Goal: Transaction & Acquisition: Purchase product/service

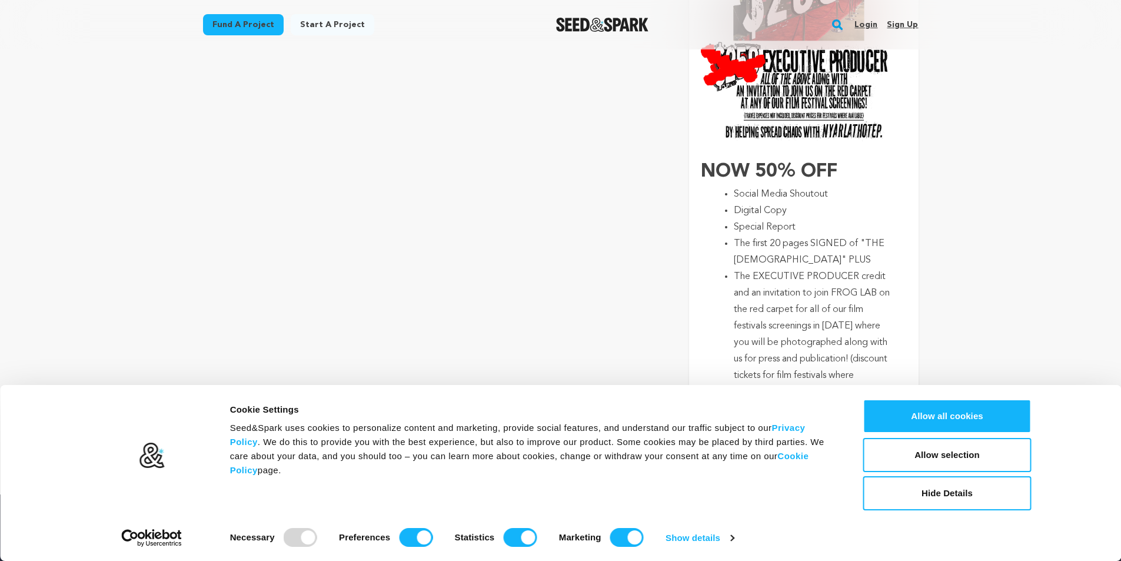
scroll to position [3473, 0]
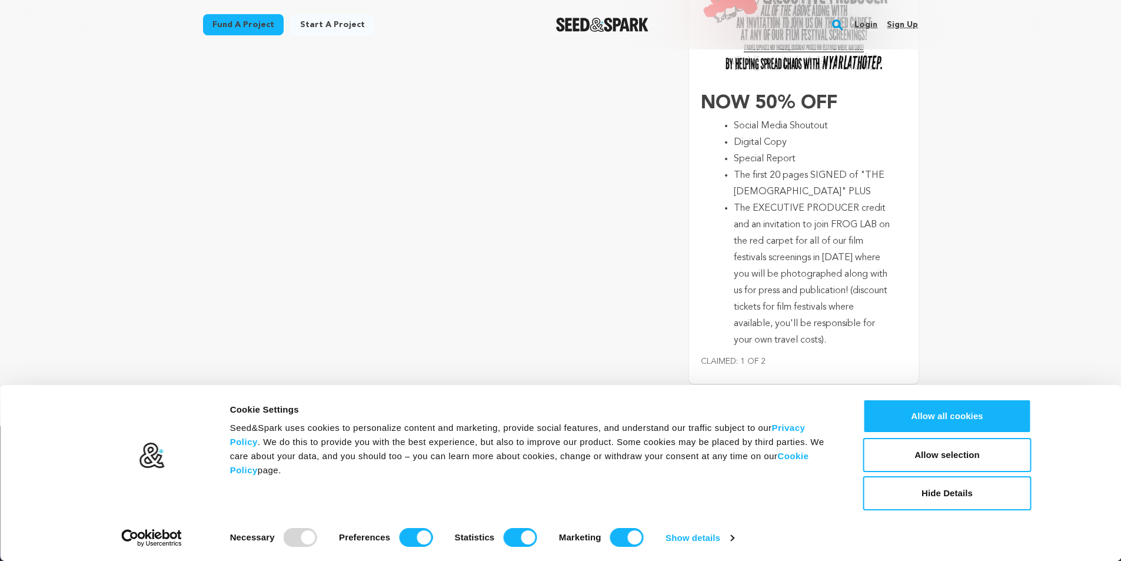
click at [810, 218] on li "The EXECUTIVE PRODUCER credit and an invitation to join FROG LAB on the red car…" at bounding box center [813, 274] width 158 height 148
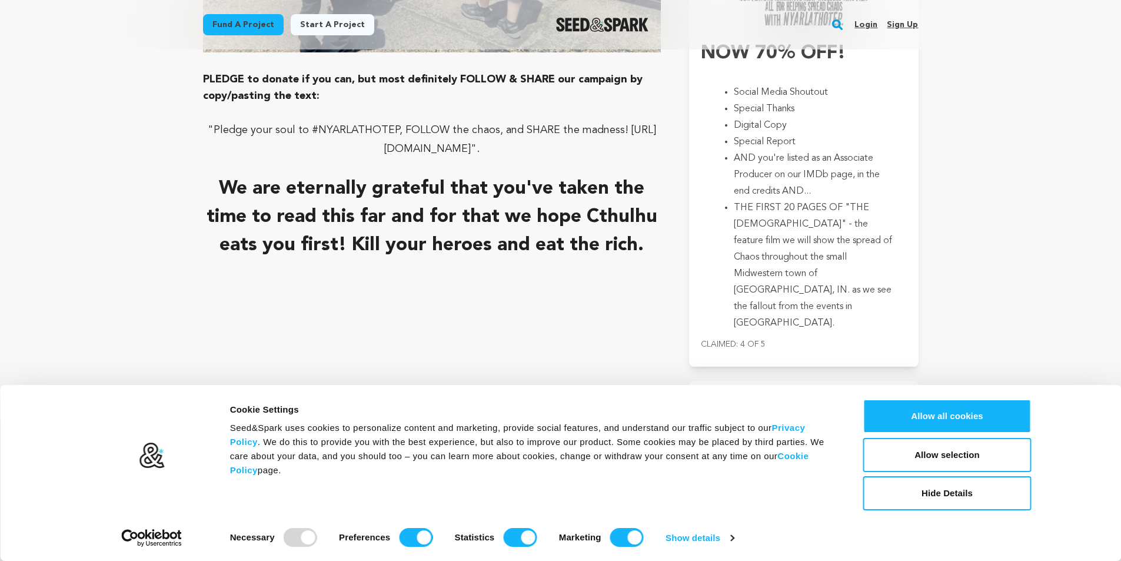
scroll to position [2884, 0]
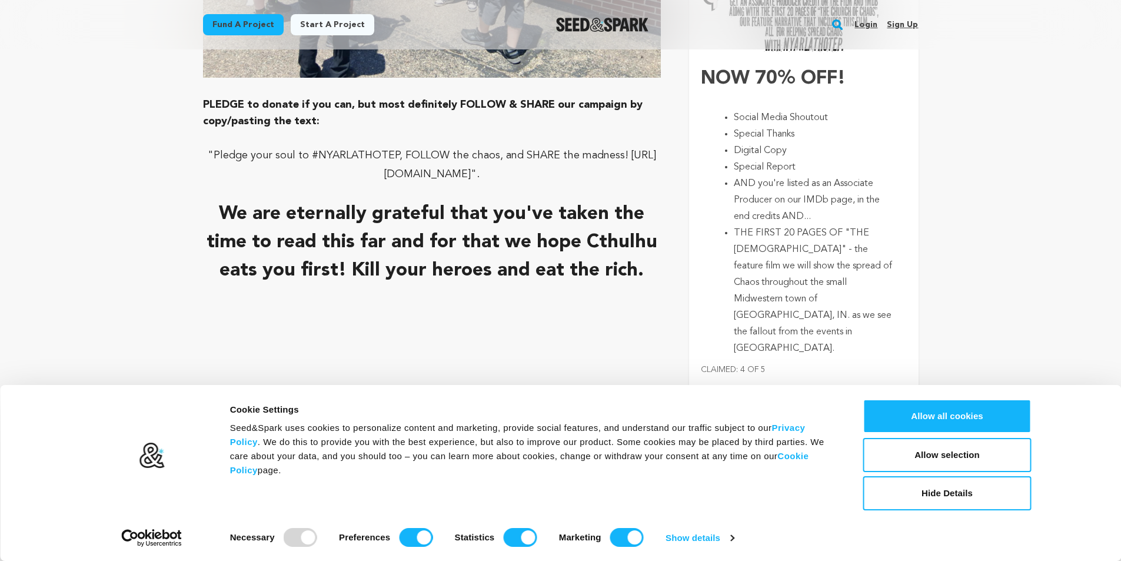
click at [768, 109] on li "Social Media Shoutout" at bounding box center [813, 117] width 158 height 16
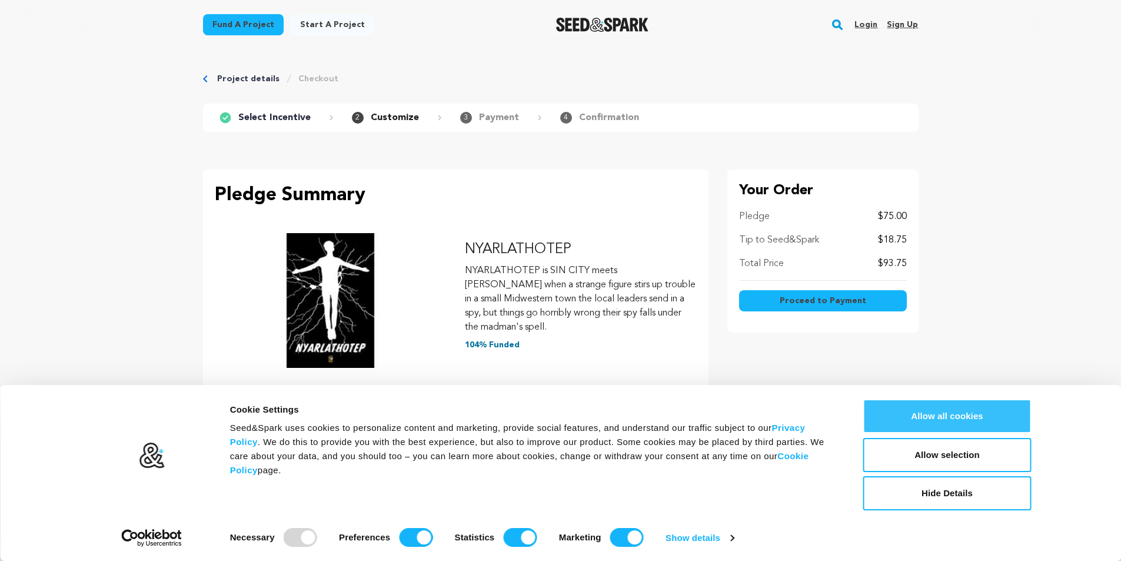
click at [926, 422] on button "Allow all cookies" at bounding box center [947, 416] width 168 height 34
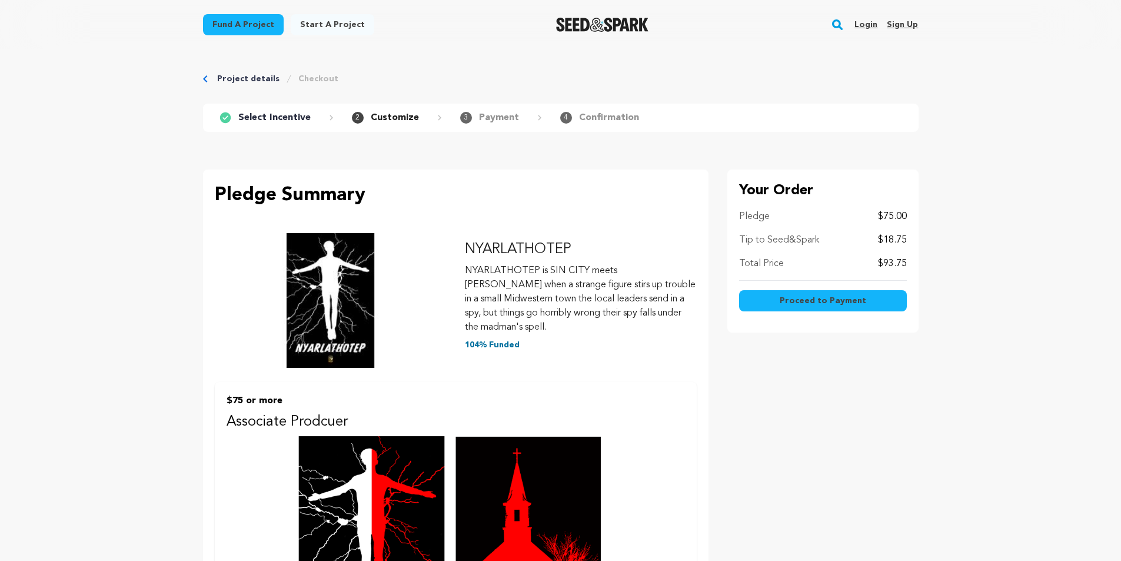
click at [819, 296] on span "Proceed to Payment" at bounding box center [823, 301] width 87 height 12
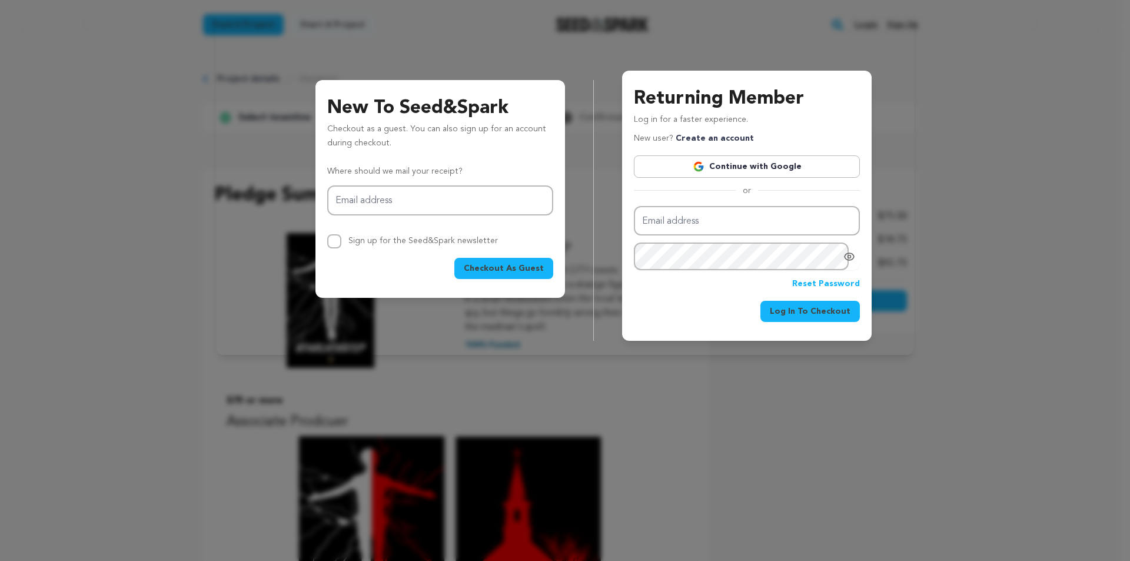
click at [474, 268] on span "Checkout As Guest" at bounding box center [504, 269] width 80 height 12
click at [395, 197] on input "Email address" at bounding box center [440, 200] width 226 height 30
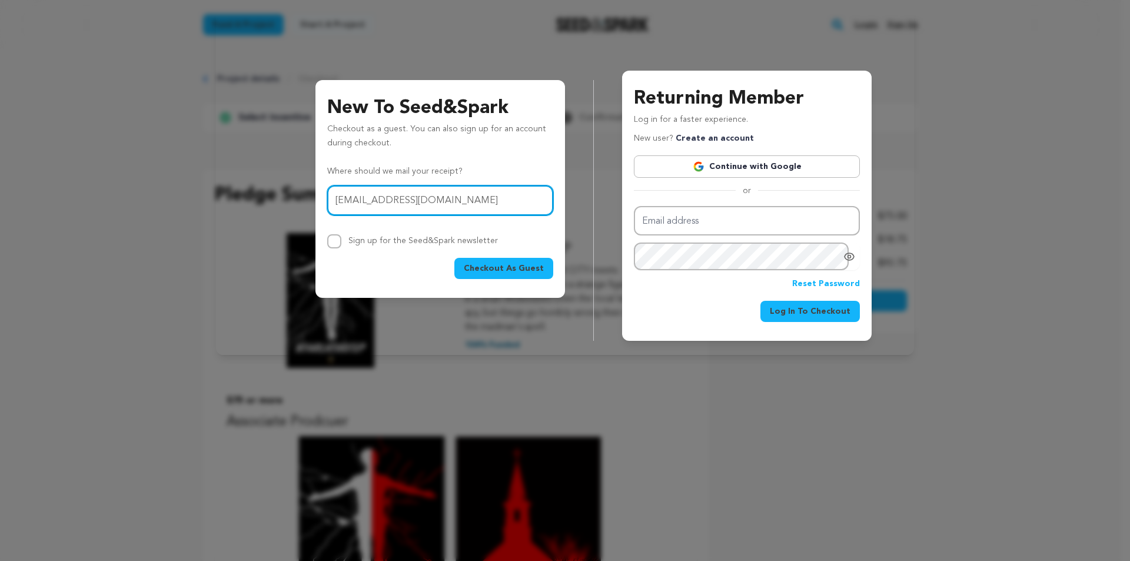
type input "ckwhedon@gmail.com"
click at [494, 263] on span "Checkout As Guest" at bounding box center [504, 269] width 80 height 12
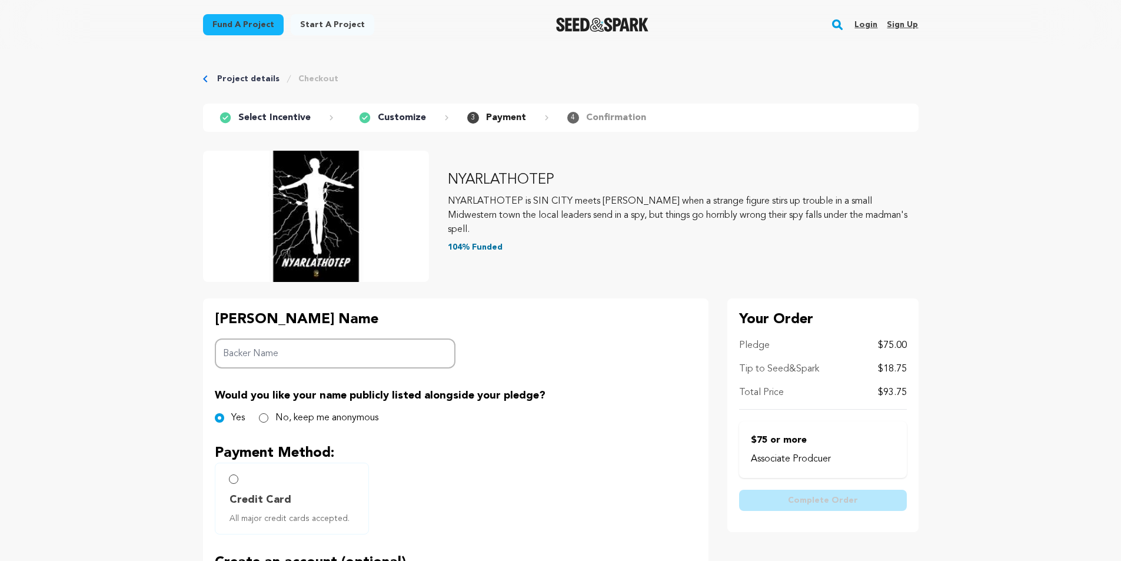
scroll to position [118, 0]
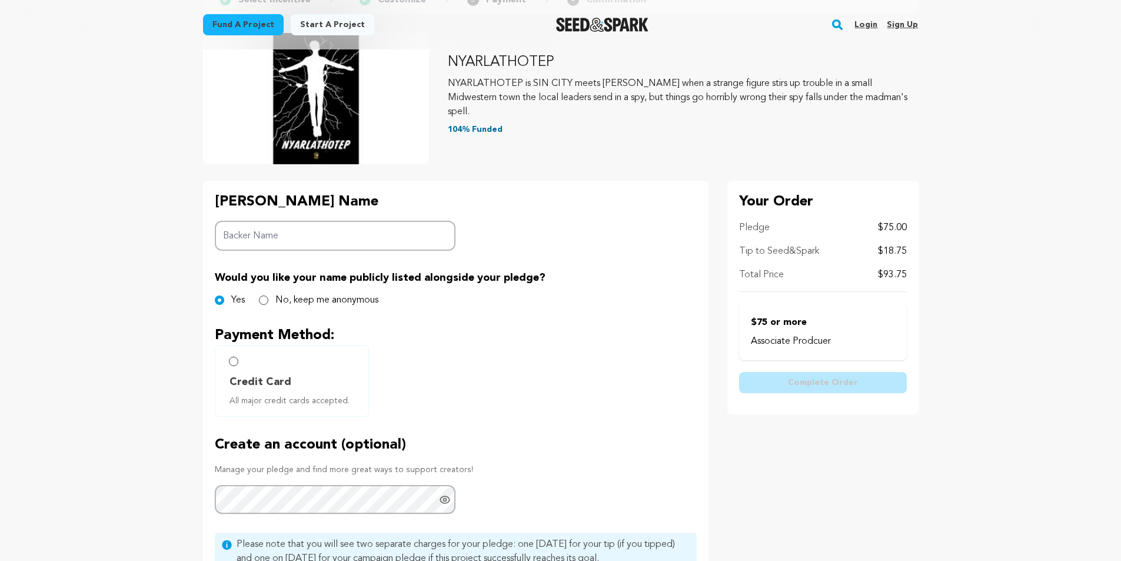
click at [760, 250] on p "Tip to Seed&Spark" at bounding box center [779, 251] width 80 height 14
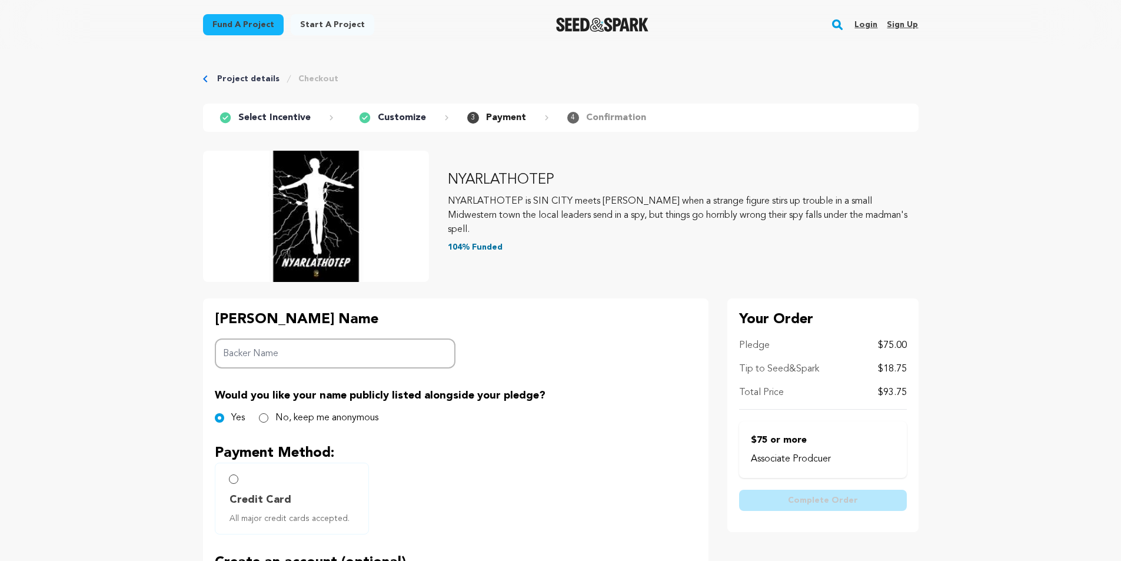
click at [380, 116] on p "Customize" at bounding box center [402, 118] width 48 height 14
click at [297, 116] on p "Select Incentive" at bounding box center [274, 118] width 72 height 14
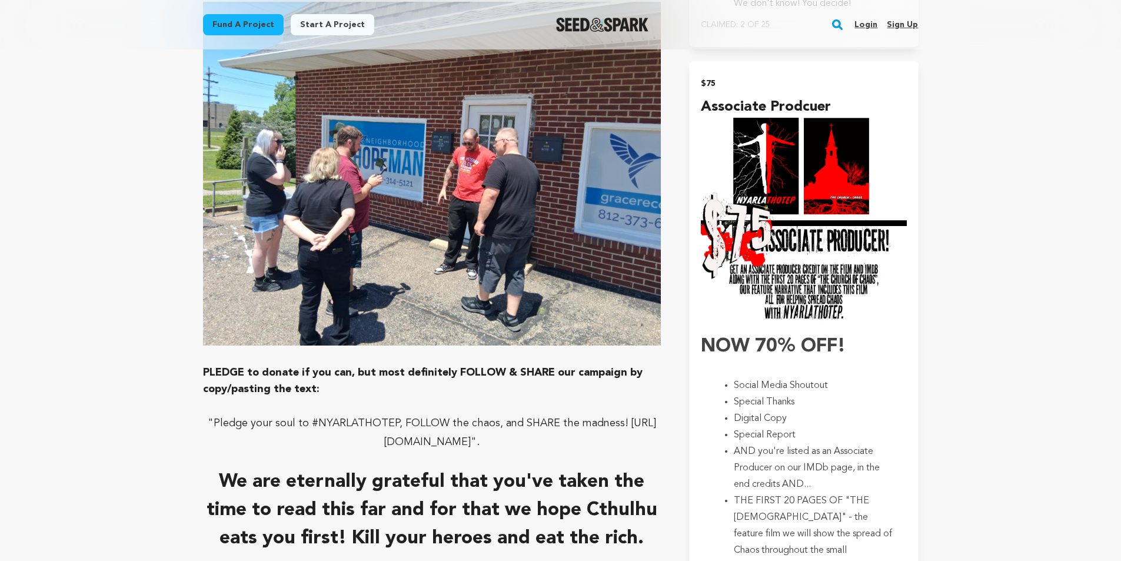
scroll to position [2554, 0]
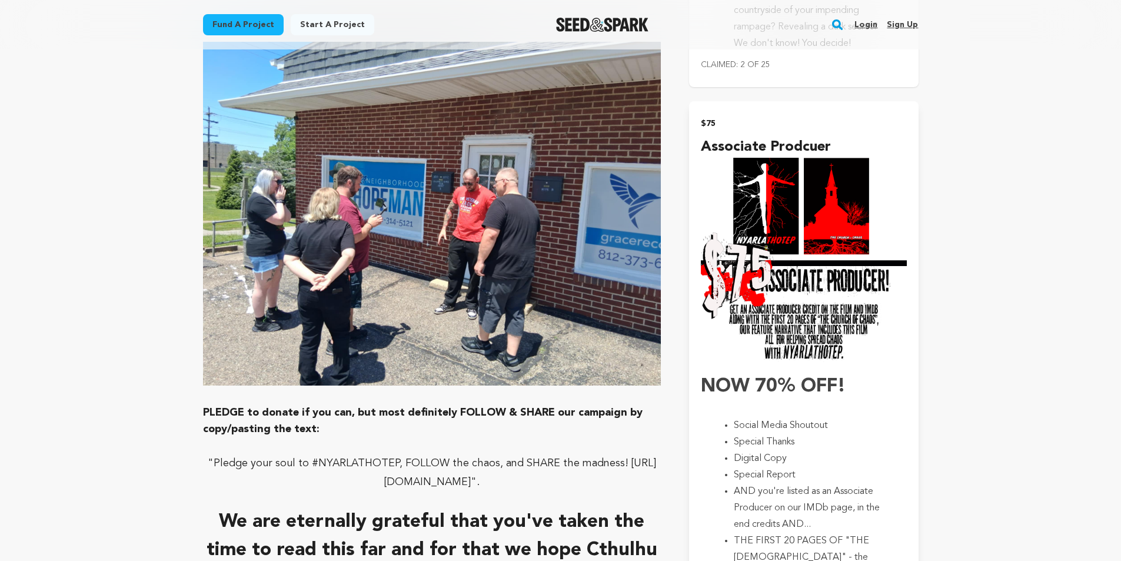
scroll to position [2590, 0]
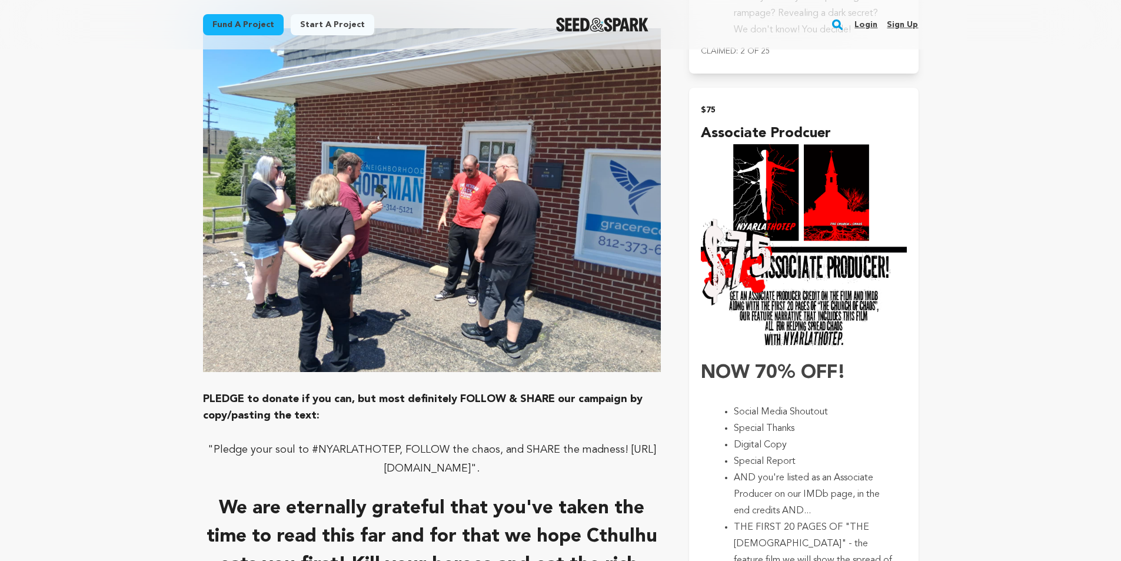
click at [797, 281] on img "submit" at bounding box center [803, 246] width 205 height 205
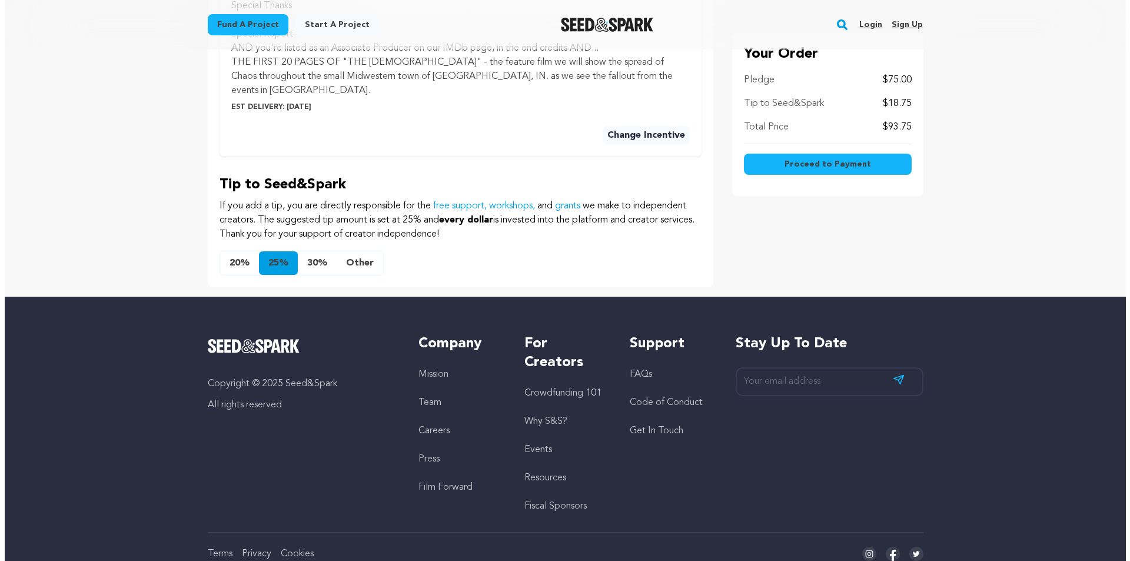
scroll to position [922, 0]
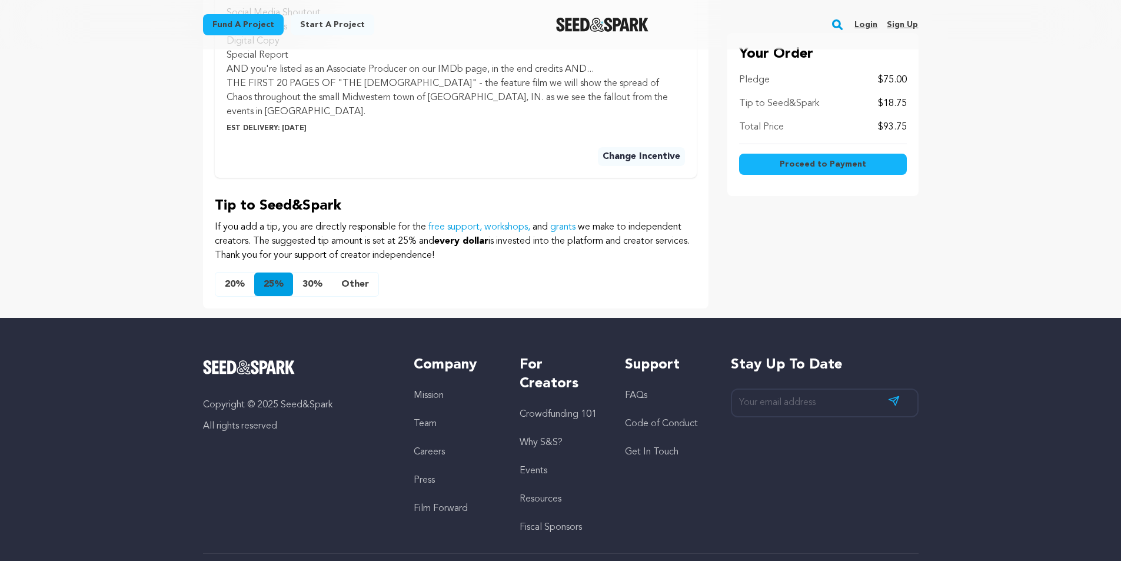
click at [363, 283] on button "Other" at bounding box center [355, 285] width 46 height 24
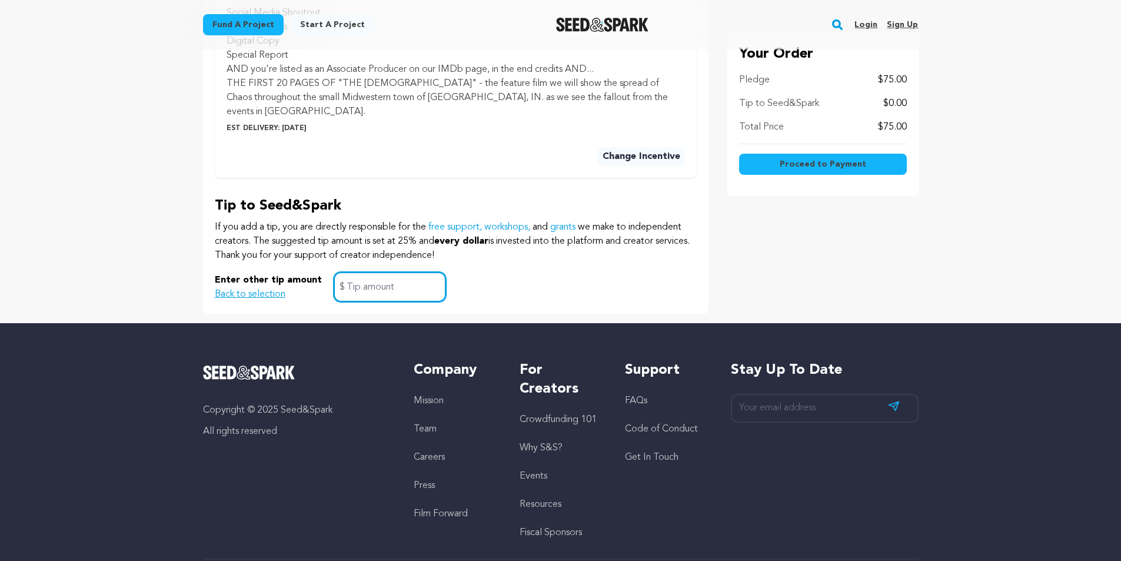
click at [363, 283] on input "text" at bounding box center [390, 287] width 112 height 30
type input "5"
click at [807, 161] on span "Proceed to Payment" at bounding box center [823, 164] width 87 height 12
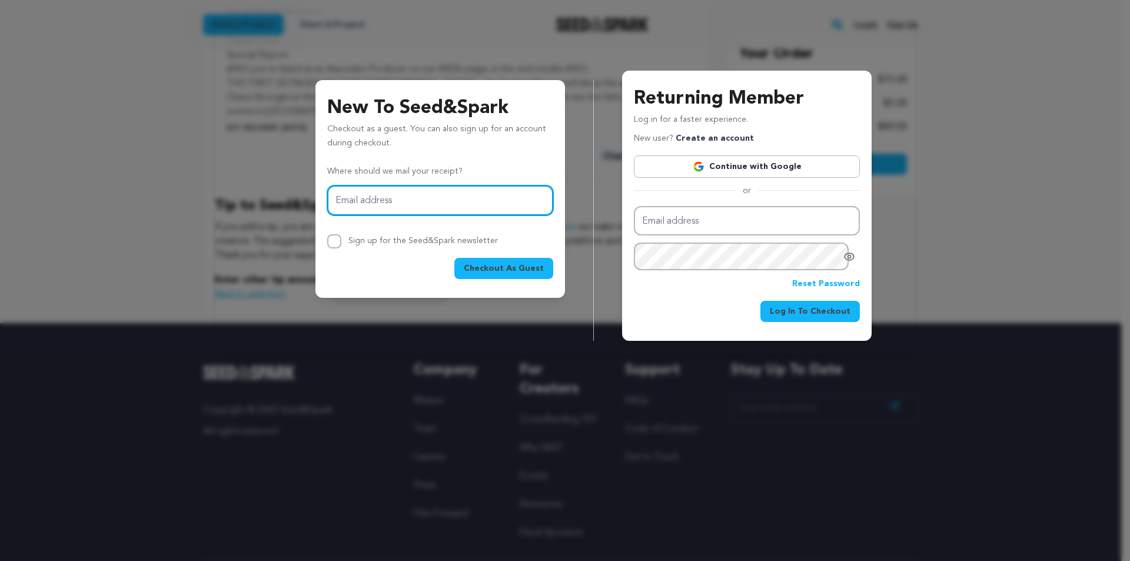
click at [444, 205] on input "Email address" at bounding box center [440, 200] width 226 height 30
type input "[EMAIL_ADDRESS][DOMAIN_NAME]"
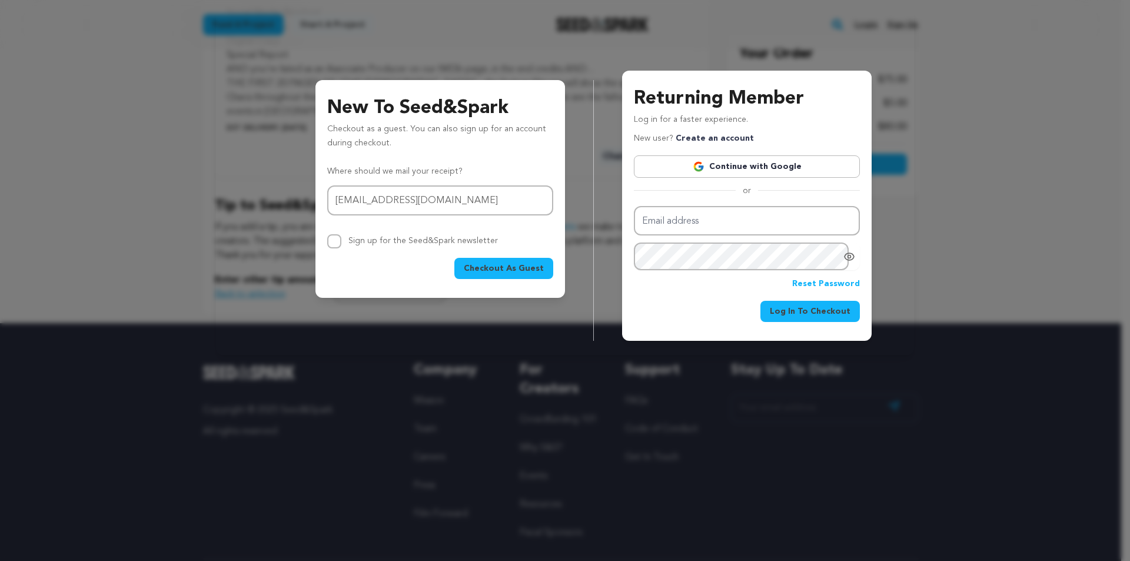
click at [484, 268] on span "Checkout As Guest" at bounding box center [504, 269] width 80 height 12
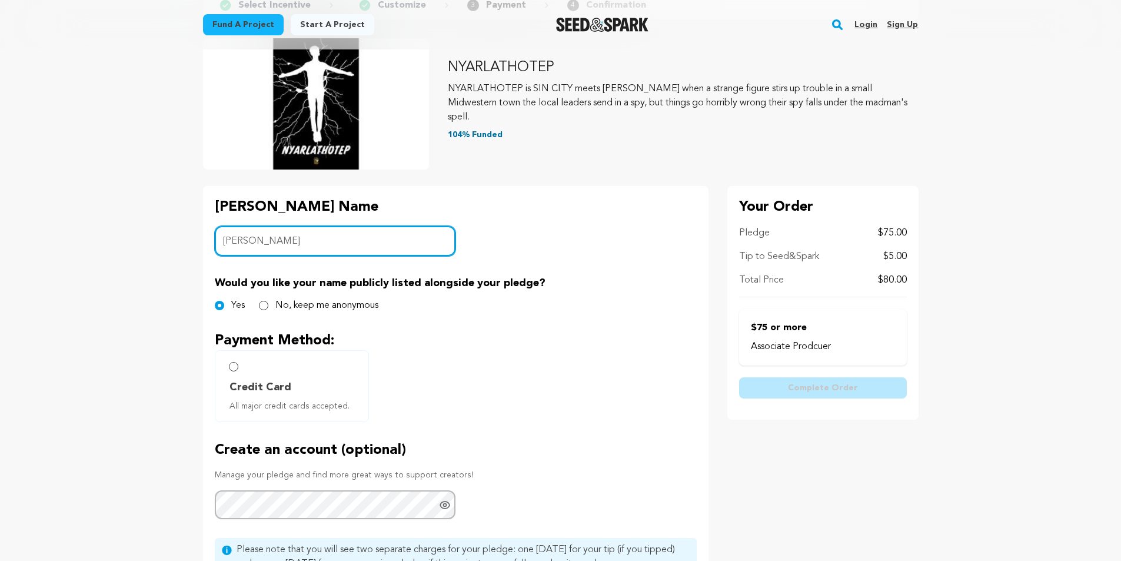
scroll to position [118, 0]
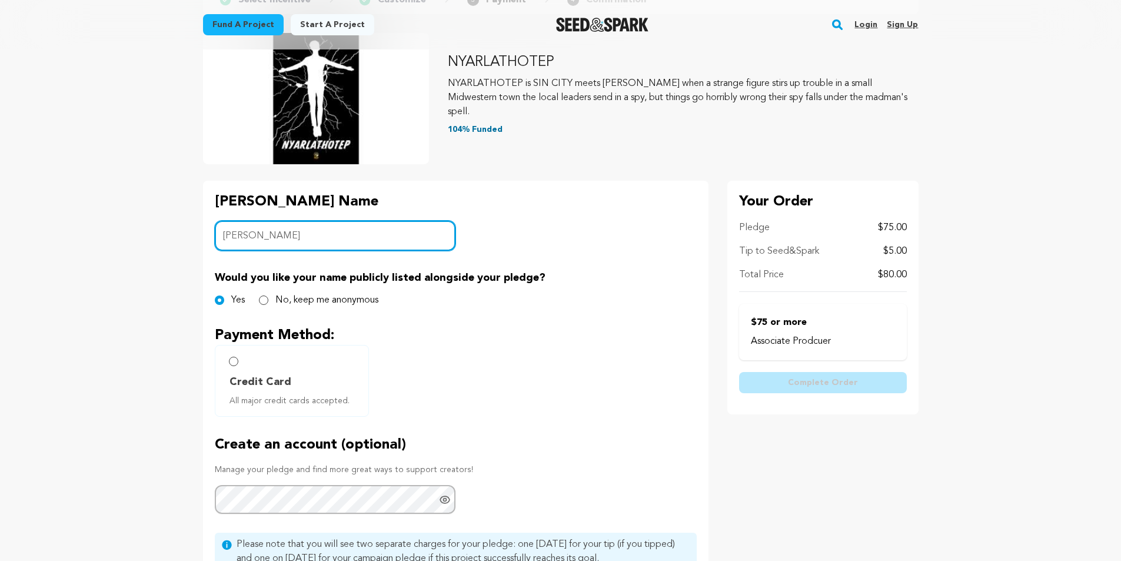
type input "[PERSON_NAME]"
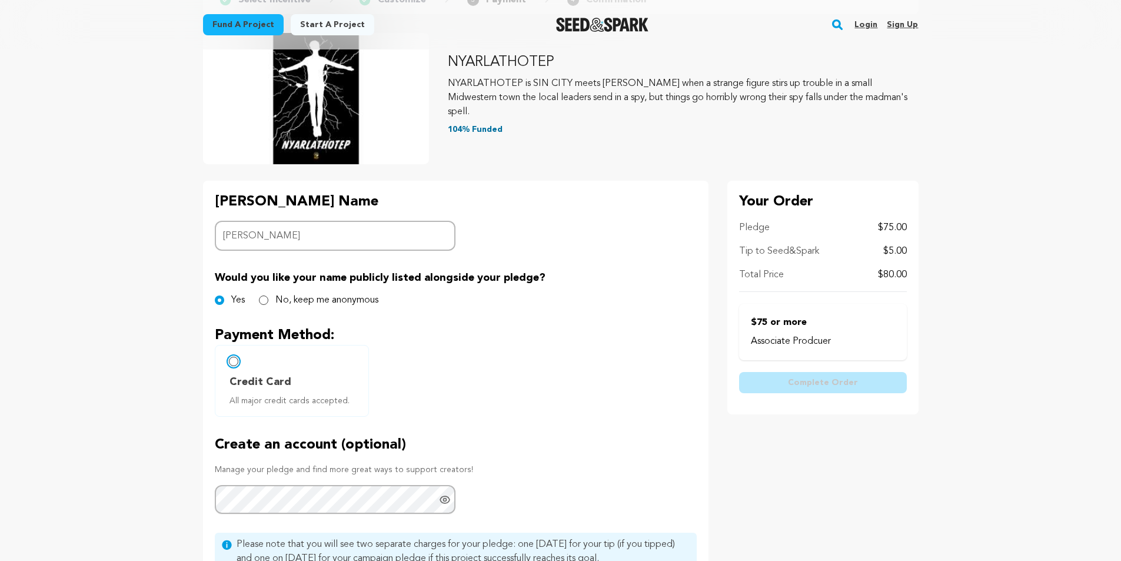
click at [236, 364] on input "Credit Card All major credit cards accepted." at bounding box center [233, 361] width 9 height 9
radio input "false"
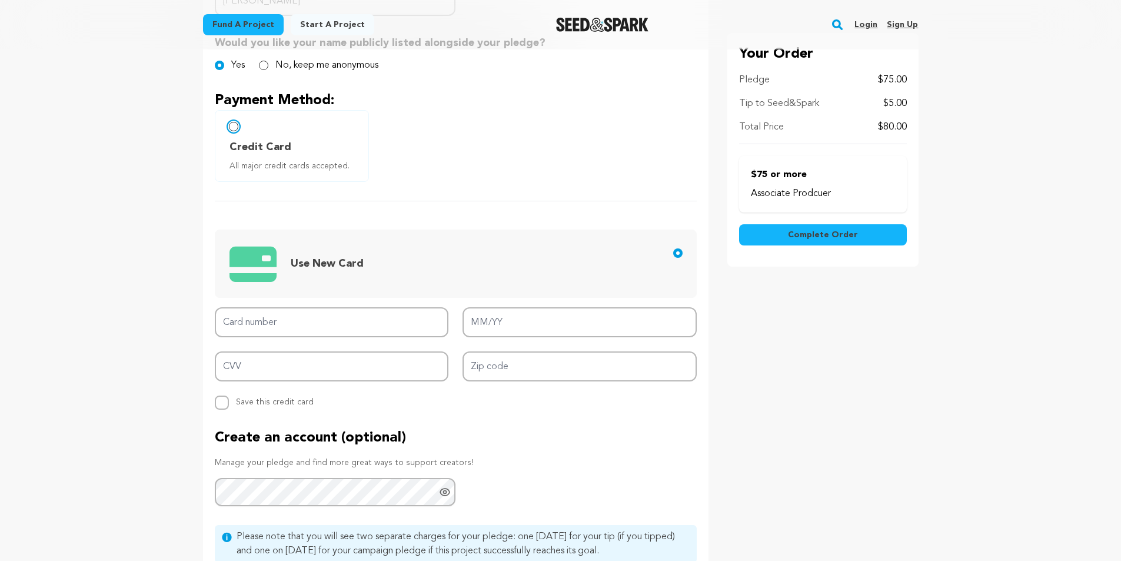
scroll to position [353, 0]
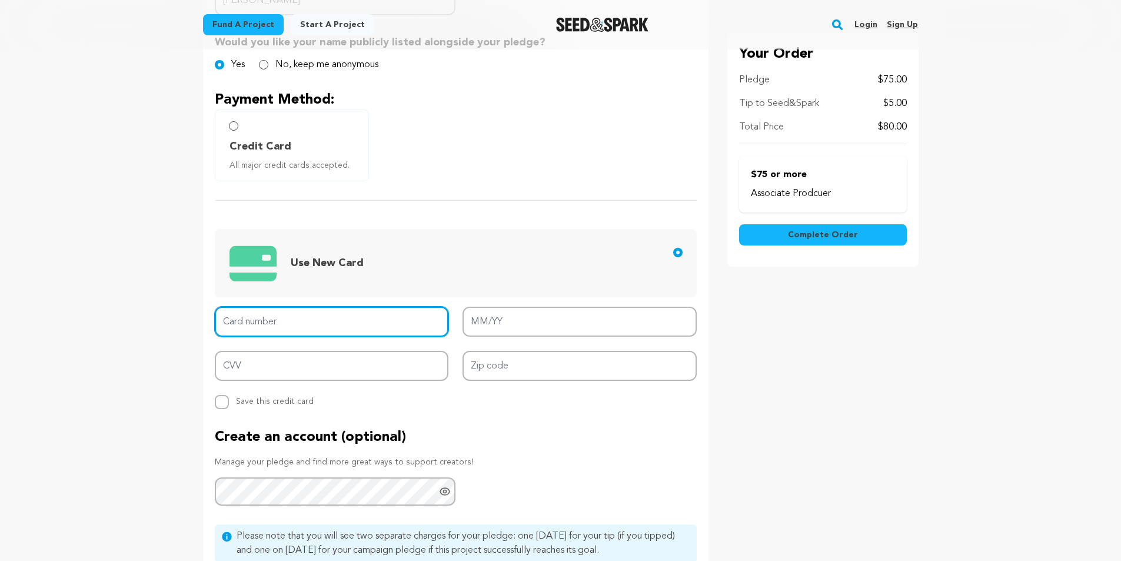
click at [319, 325] on input "Card number" at bounding box center [332, 322] width 234 height 30
type input "4147 4004 6721 4431"
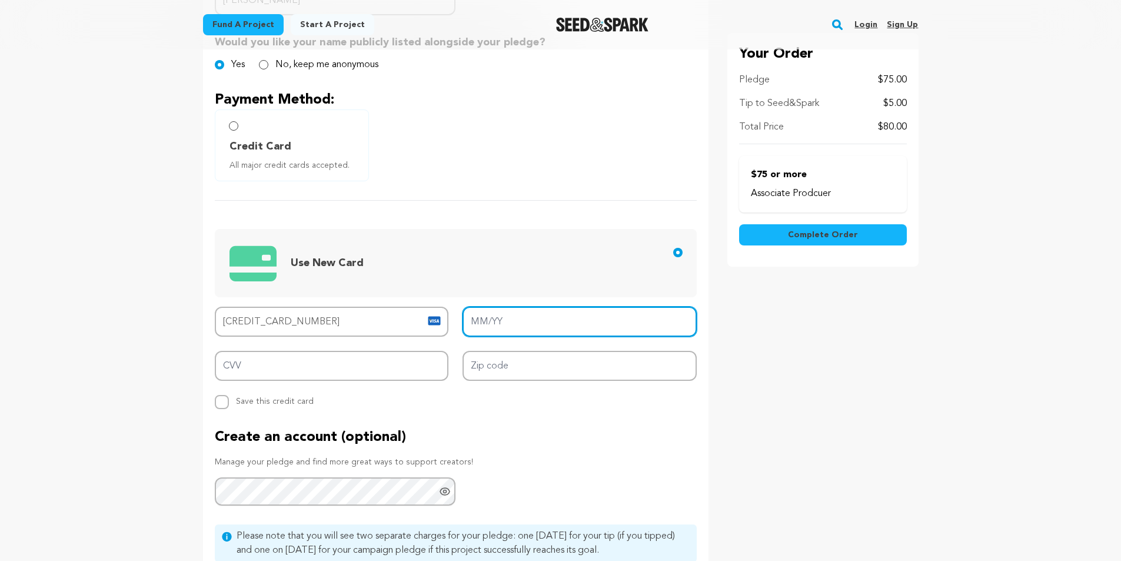
click at [499, 324] on input "MM/YY" at bounding box center [580, 322] width 234 height 30
type input "06/30"
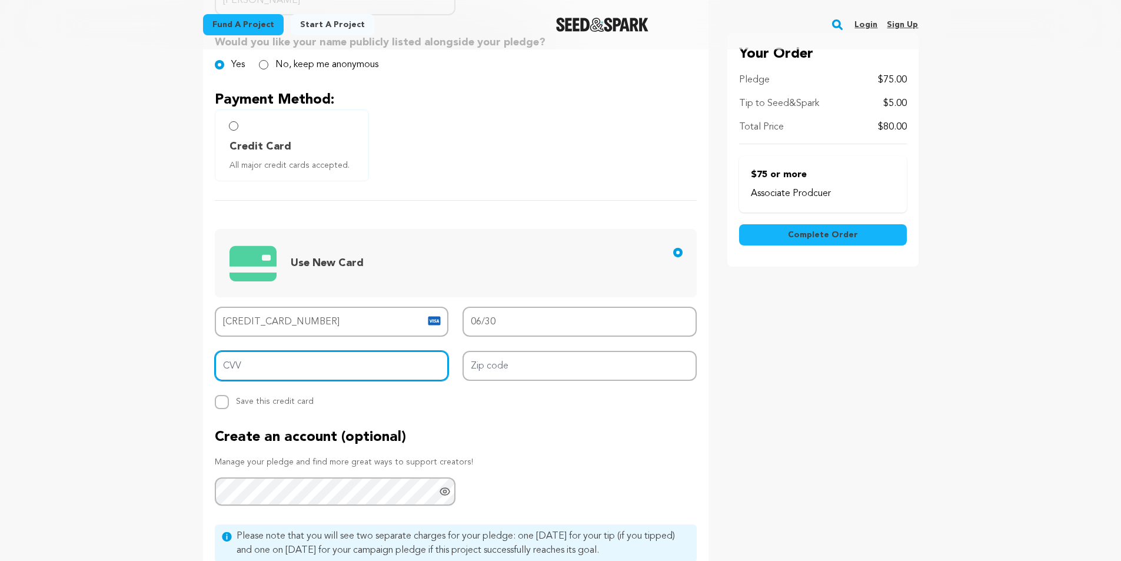
click at [391, 364] on input "CVV" at bounding box center [332, 366] width 234 height 30
type input "912"
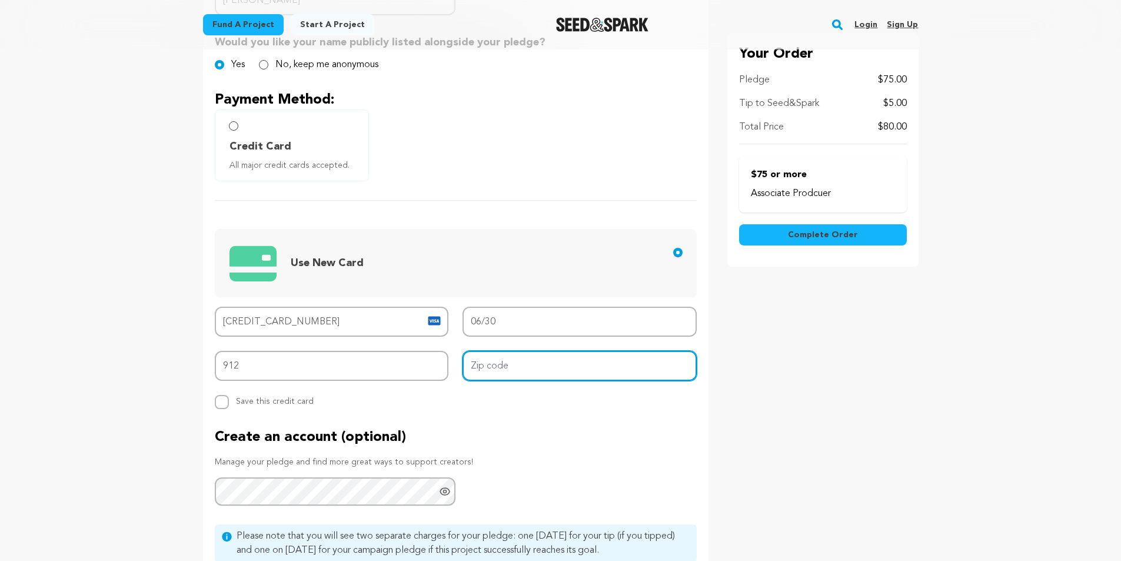
click at [519, 375] on input "Zip code" at bounding box center [580, 366] width 234 height 30
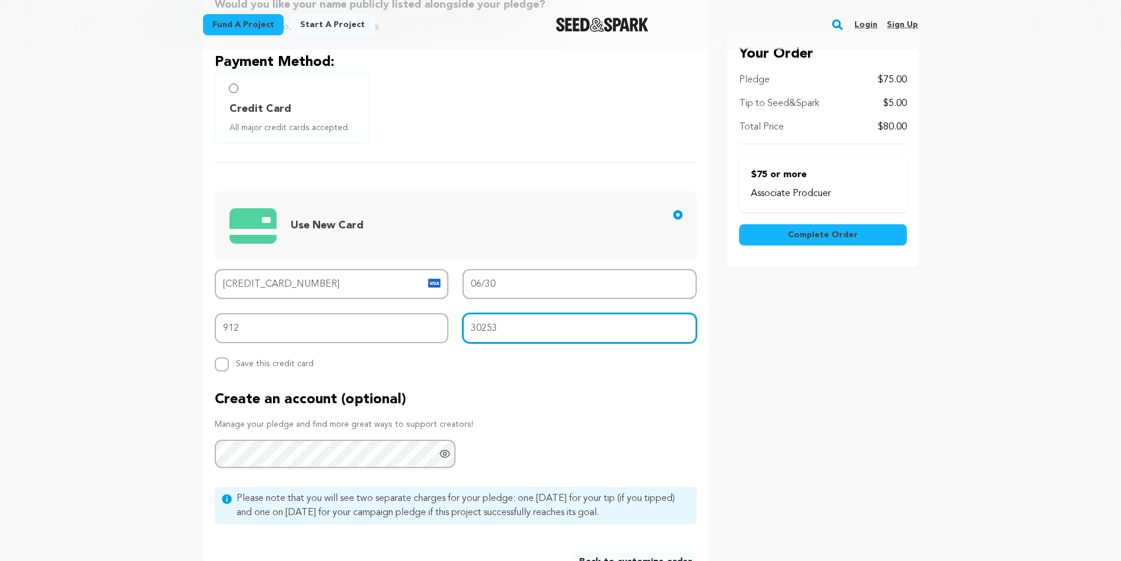
scroll to position [412, 0]
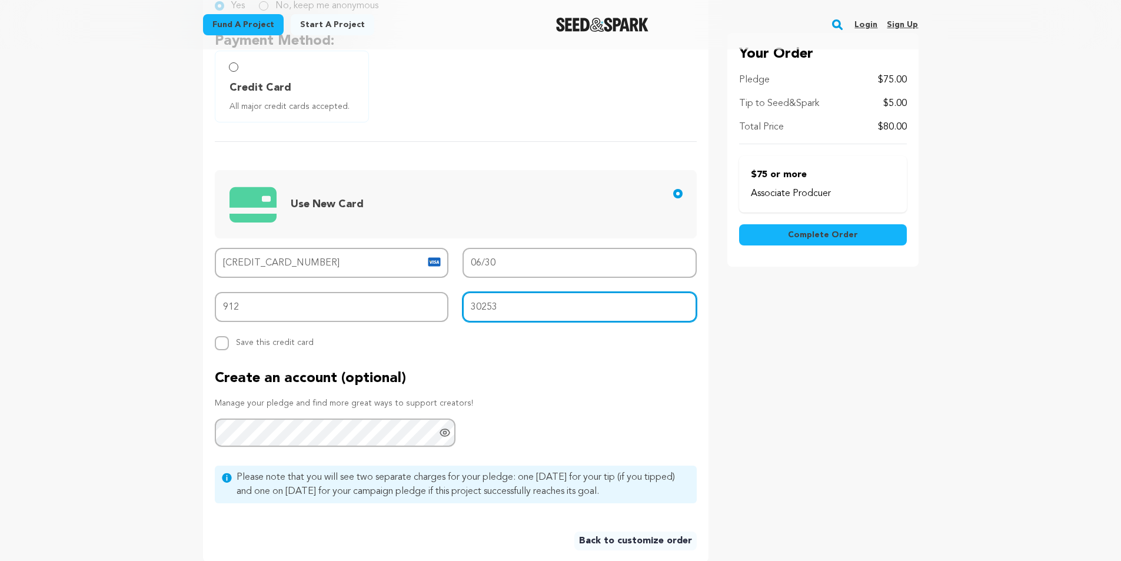
type input "30253"
click at [817, 238] on span "Complete Order" at bounding box center [823, 235] width 70 height 12
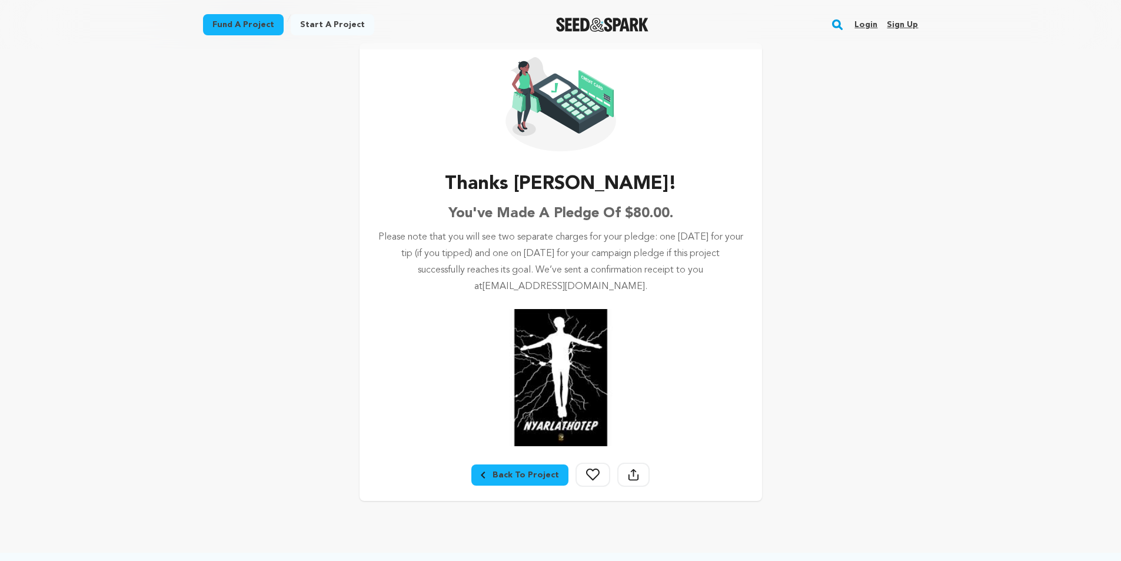
scroll to position [177, 0]
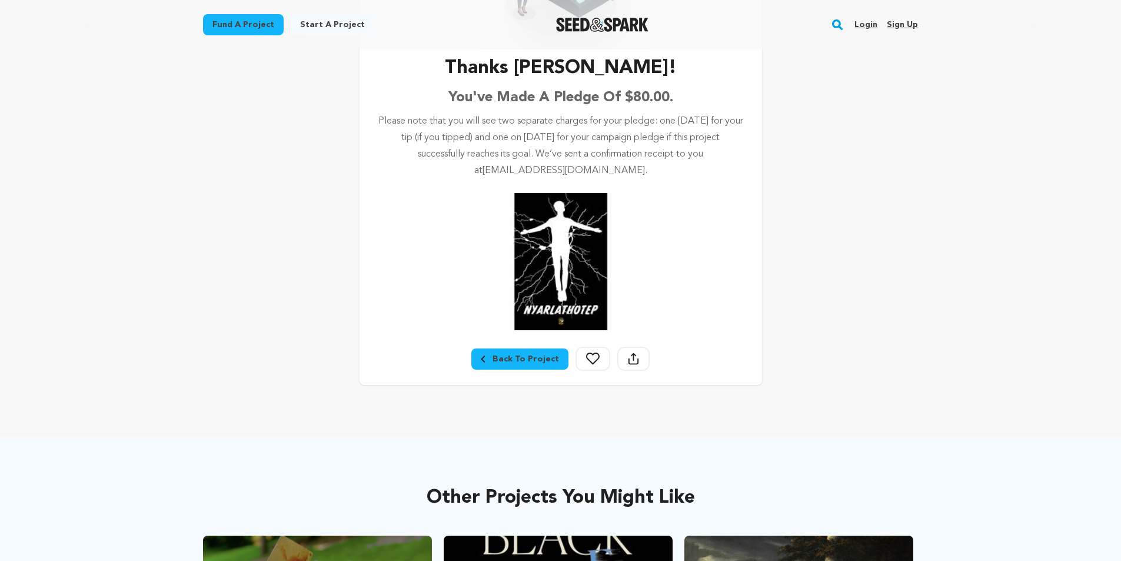
click at [632, 353] on icon at bounding box center [633, 359] width 11 height 12
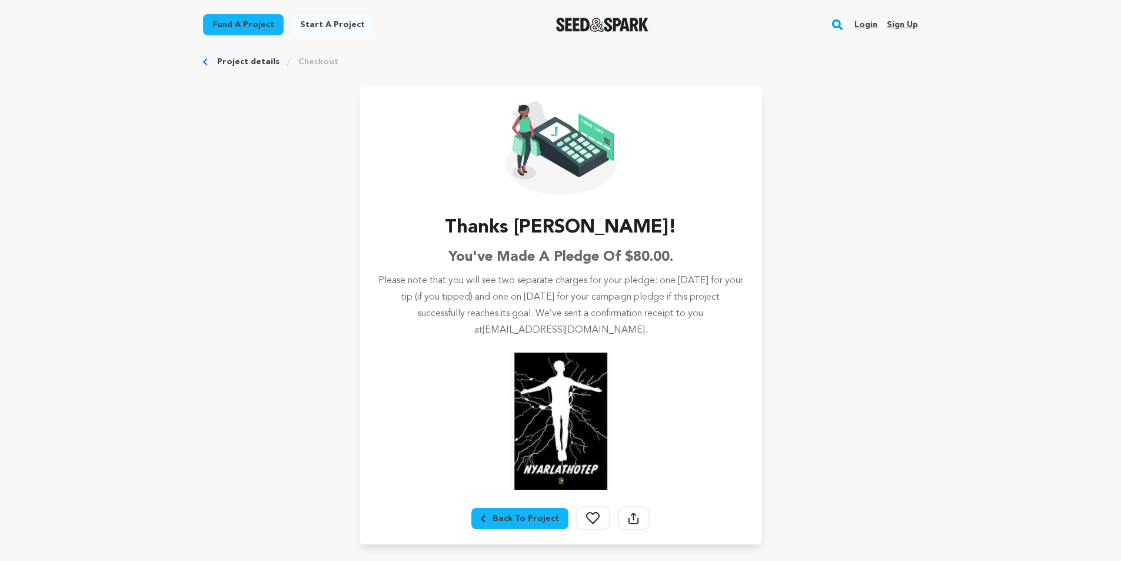
scroll to position [0, 0]
